Goal: Task Accomplishment & Management: Use online tool/utility

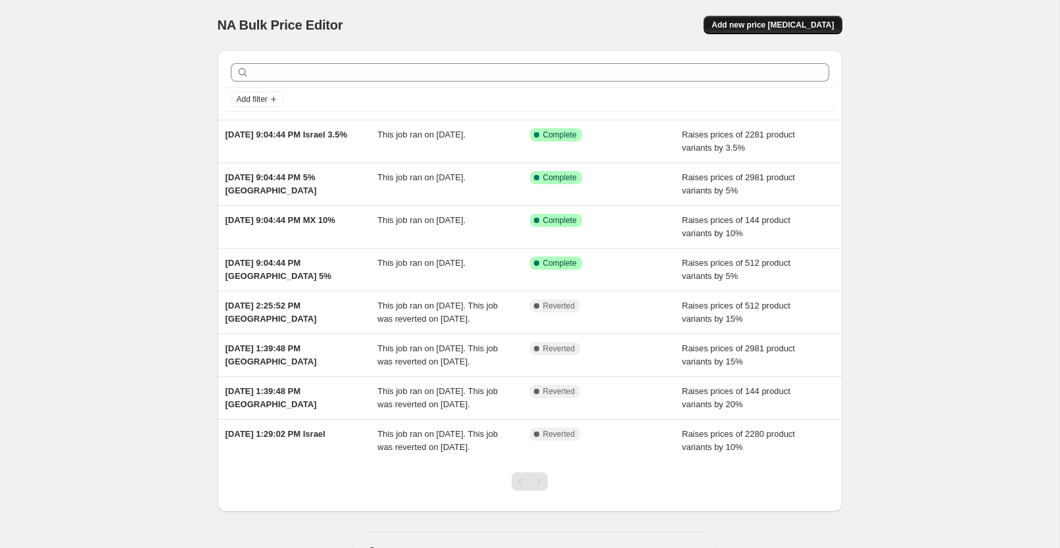
click at [788, 30] on button "Add new price [MEDICAL_DATA]" at bounding box center [773, 25] width 138 height 18
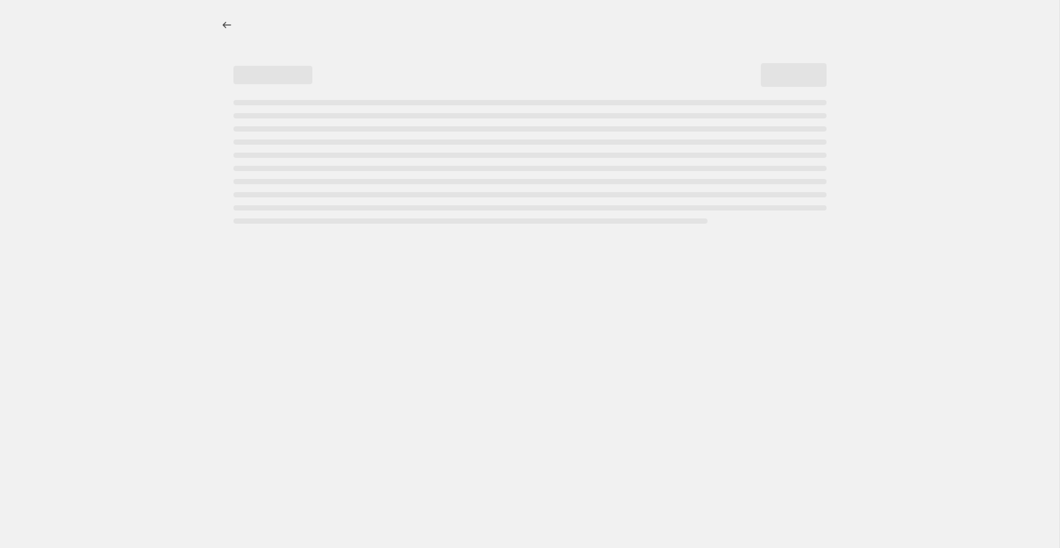
select select "percentage"
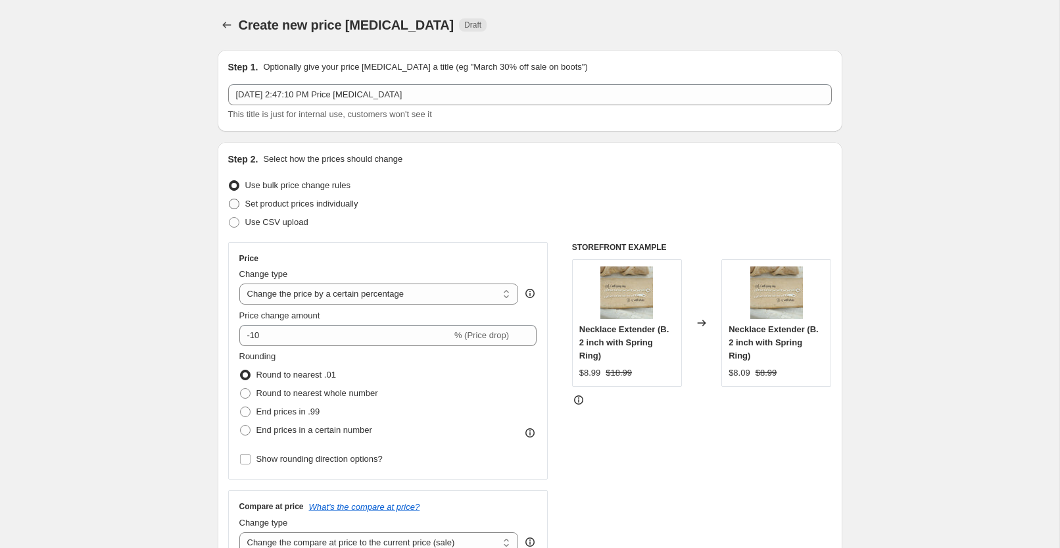
click at [304, 206] on span "Set product prices individually" at bounding box center [301, 204] width 113 height 10
click at [229, 199] on input "Set product prices individually" at bounding box center [229, 199] width 1 height 1
radio input "true"
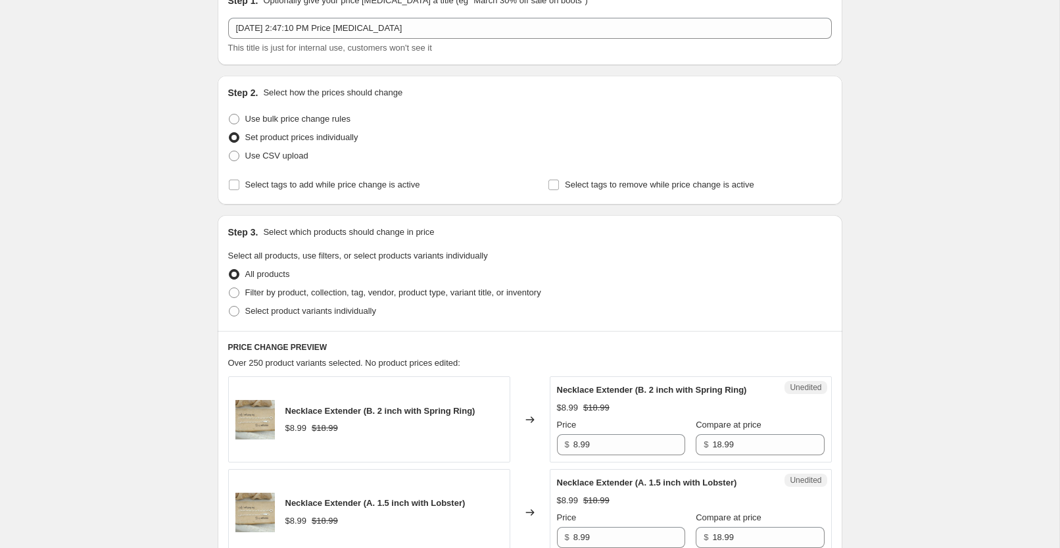
scroll to position [67, 0]
click at [365, 187] on span "Select tags to add while price change is active" at bounding box center [332, 184] width 175 height 10
click at [239, 187] on input "Select tags to add while price change is active" at bounding box center [234, 184] width 11 height 11
checkbox input "true"
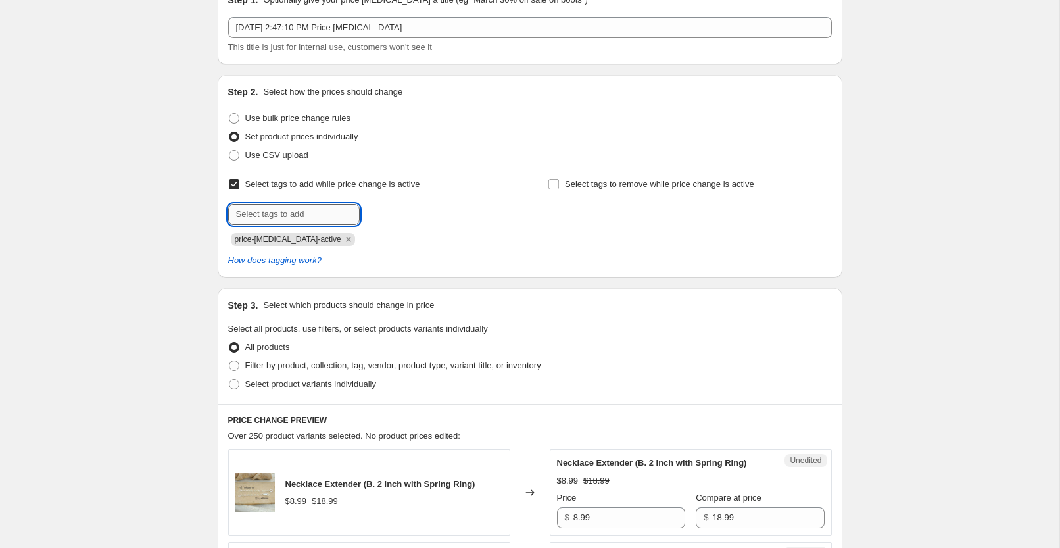
click at [322, 216] on input "text" at bounding box center [293, 214] width 131 height 21
type input "Siver 5 9-19"
click at [307, 210] on input "Siver 5 9-19" at bounding box center [293, 214] width 131 height 21
type input "Siver 5 [DATE]"
click at [411, 219] on button "Add Siver 5 9-16..." at bounding box center [405, 213] width 84 height 18
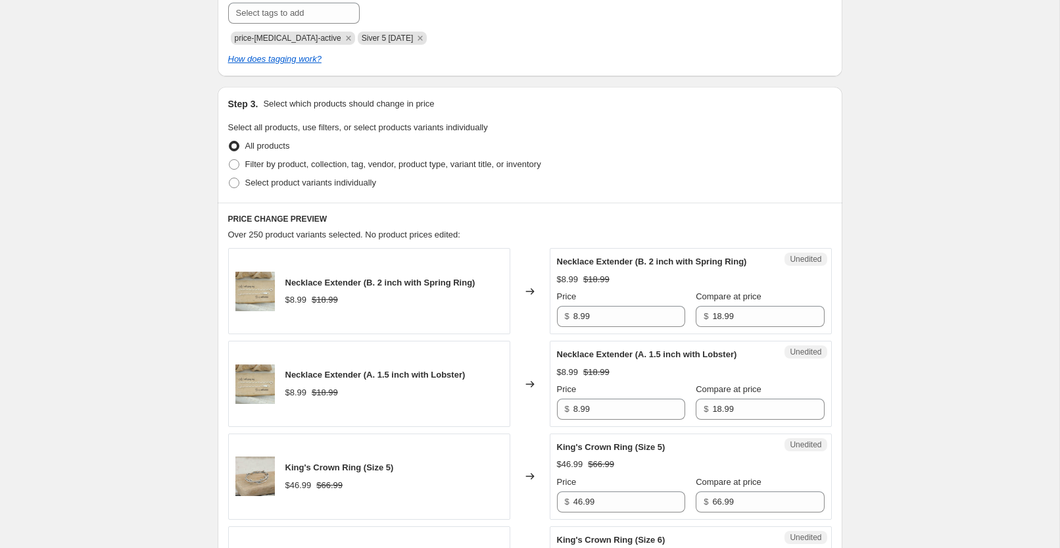
scroll to position [0, 0]
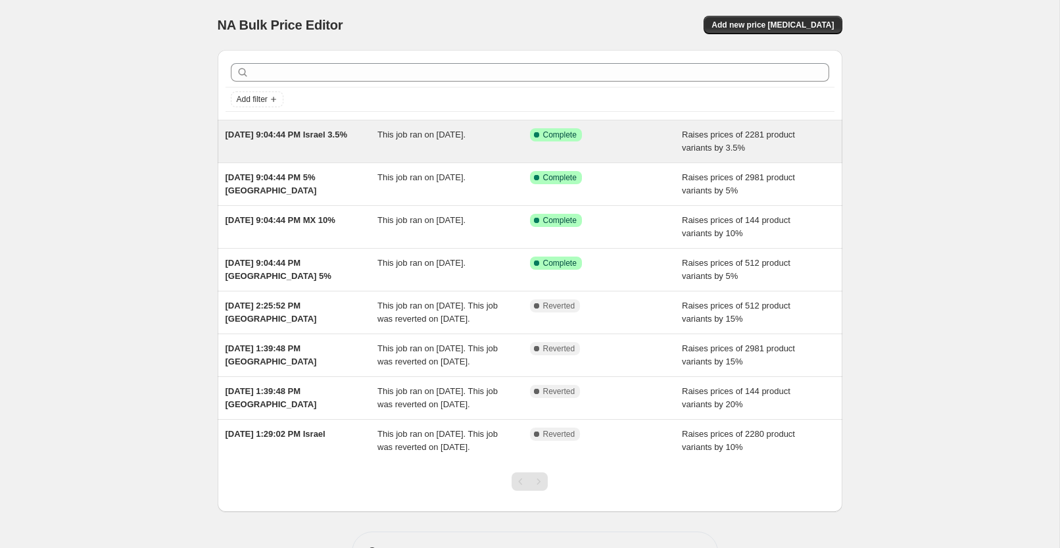
click at [246, 136] on span "[DATE] 9:04:44 PM Israel 3.5%" at bounding box center [287, 135] width 122 height 10
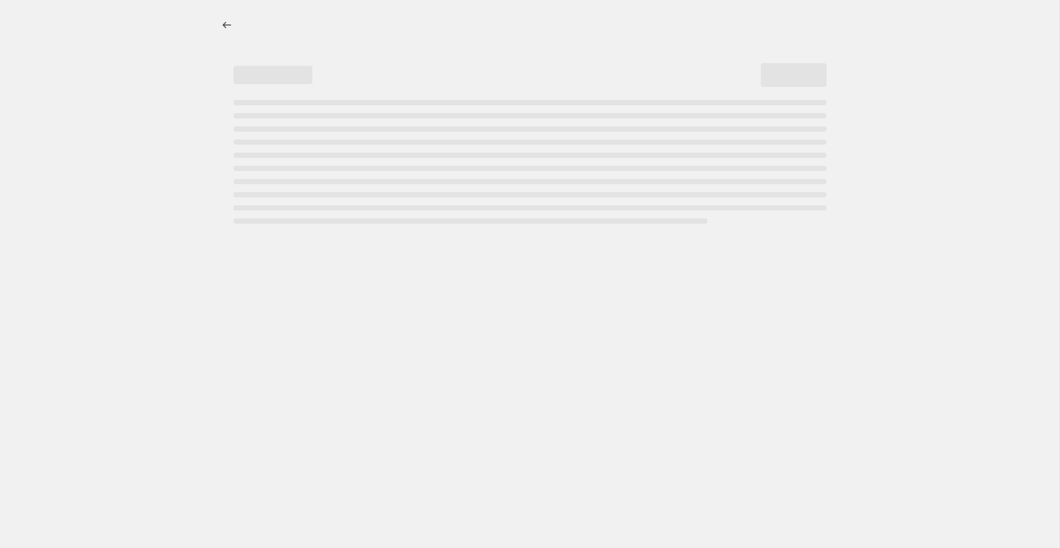
select select "percentage"
select select "vendor"
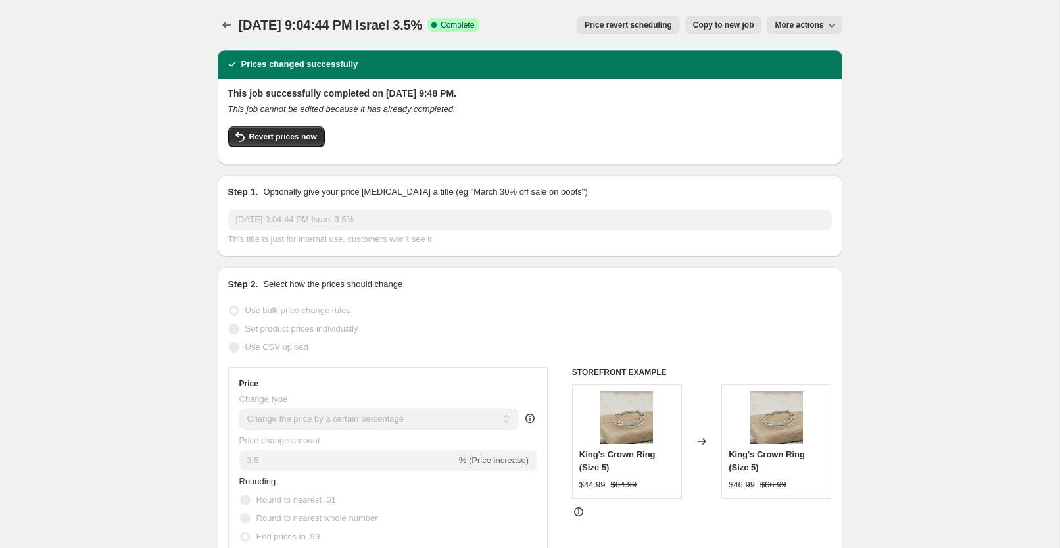
click at [625, 415] on img at bounding box center [626, 417] width 53 height 53
